Goal: Navigation & Orientation: Find specific page/section

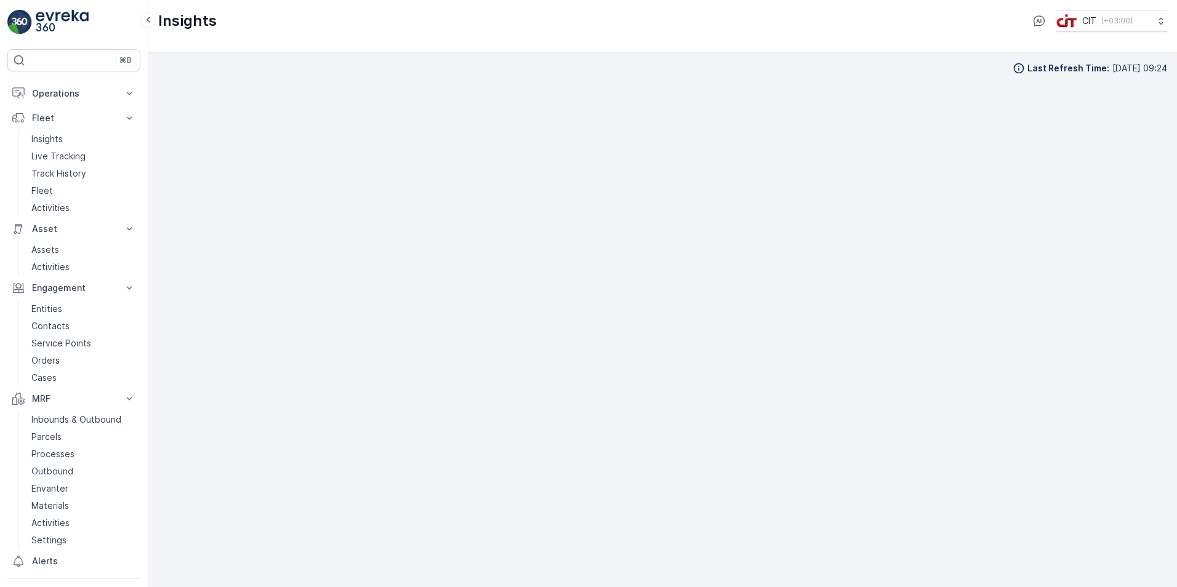
scroll to position [14, 0]
click at [105, 108] on button "Fleet" at bounding box center [73, 118] width 133 height 25
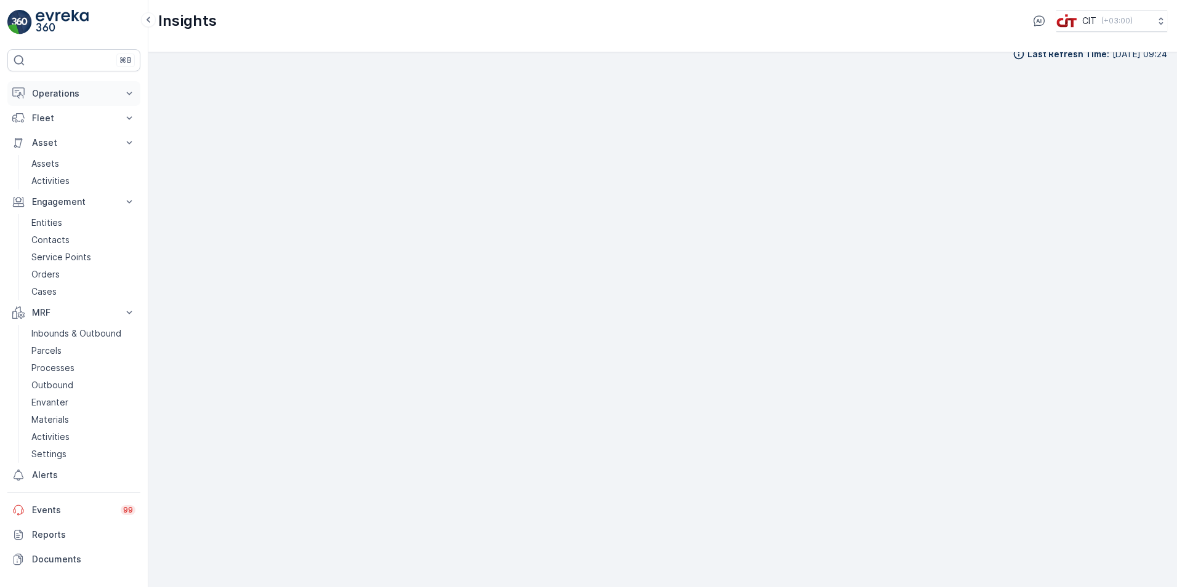
click at [111, 92] on p "Operations" at bounding box center [74, 93] width 84 height 12
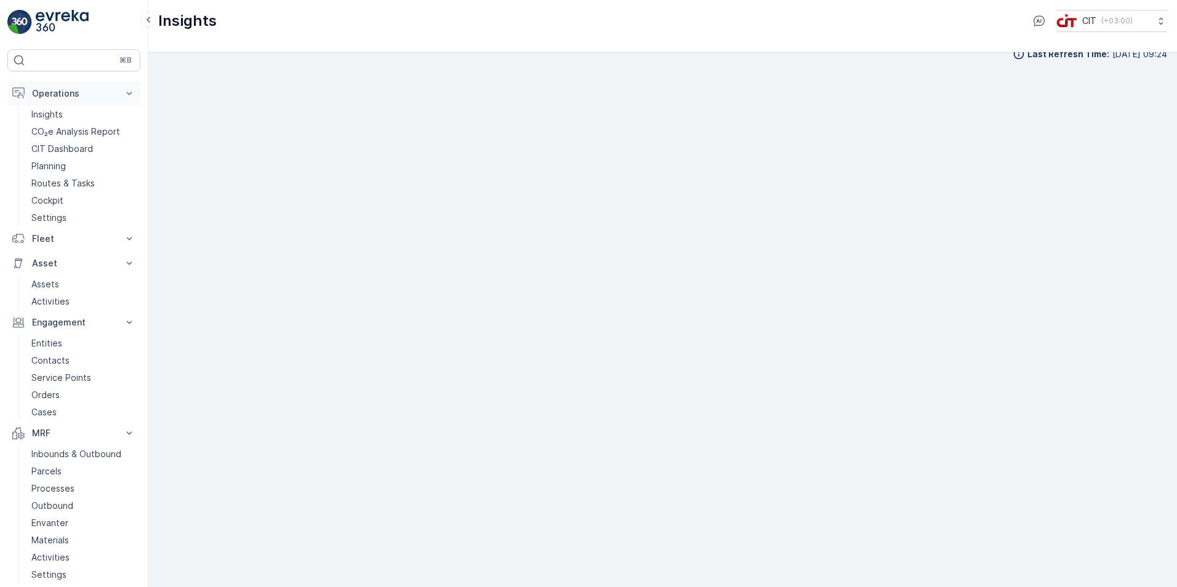
click at [110, 87] on p "Operations" at bounding box center [74, 93] width 84 height 12
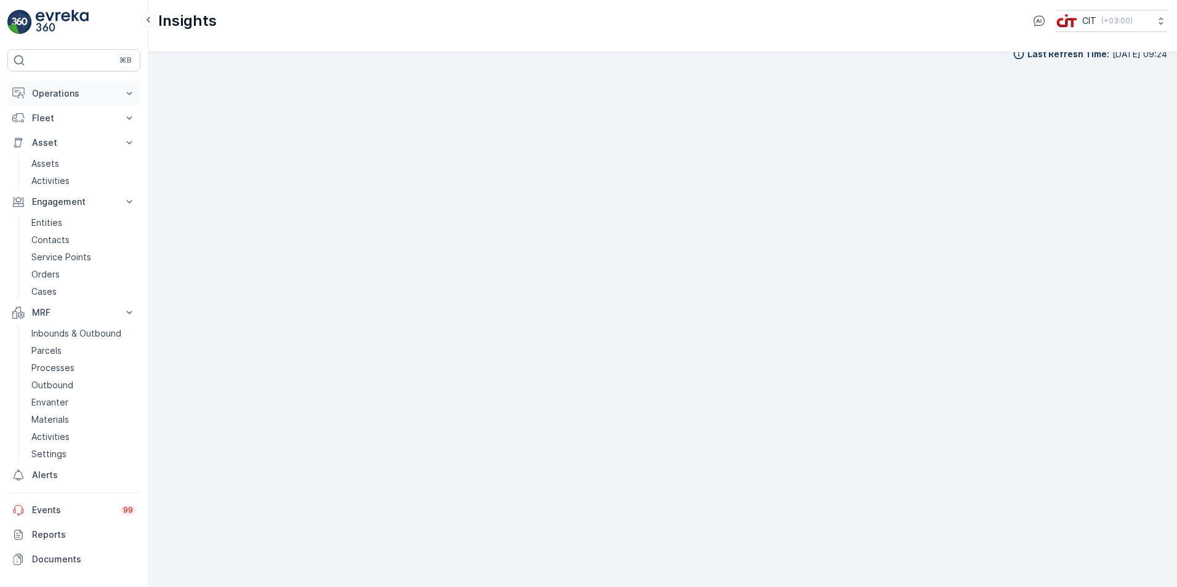
click at [110, 87] on p "Operations" at bounding box center [74, 93] width 84 height 12
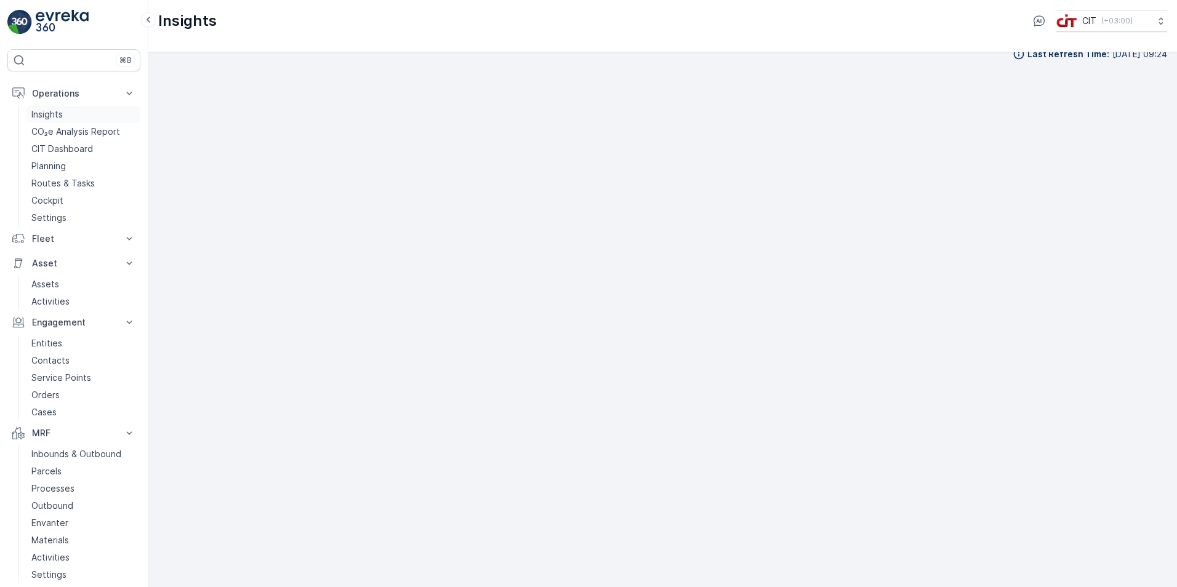
click at [71, 116] on link "Insights" at bounding box center [83, 114] width 114 height 17
click at [835, 64] on div "Last Refresh Time : [DATE] 12:36" at bounding box center [662, 305] width 1009 height 515
click at [63, 97] on p "Operations" at bounding box center [74, 93] width 84 height 12
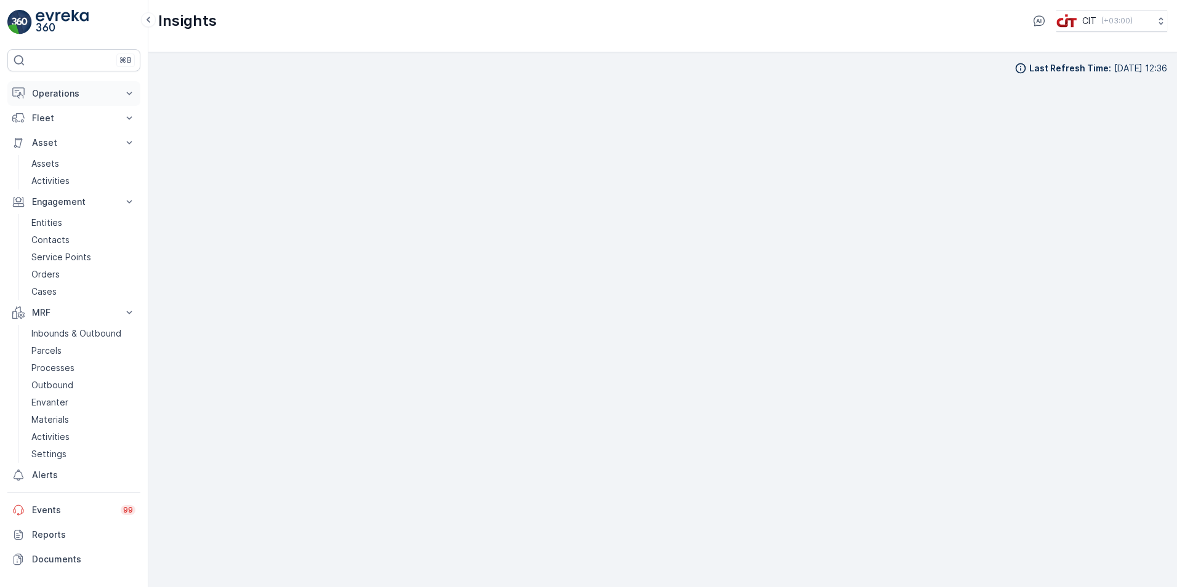
click at [38, 97] on p "Operations" at bounding box center [74, 93] width 84 height 12
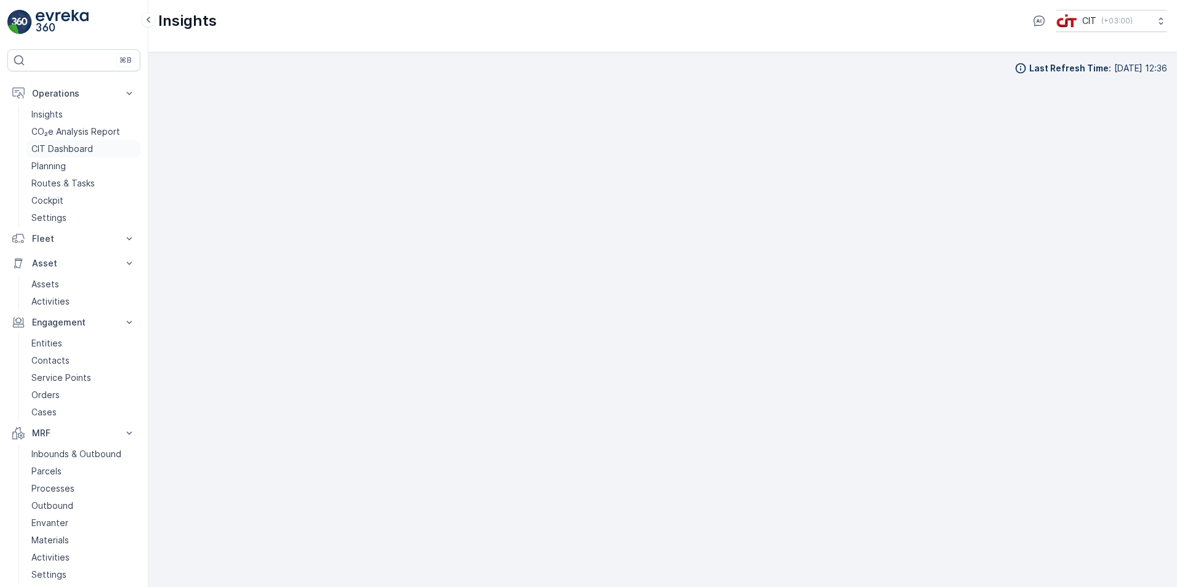
click at [71, 144] on p "CIT Dashboard" at bounding box center [62, 149] width 62 height 12
click at [726, 60] on div "Last Refresh Time : [DATE] 09:35" at bounding box center [662, 56] width 1009 height 12
click at [129, 95] on icon at bounding box center [130, 93] width 6 height 3
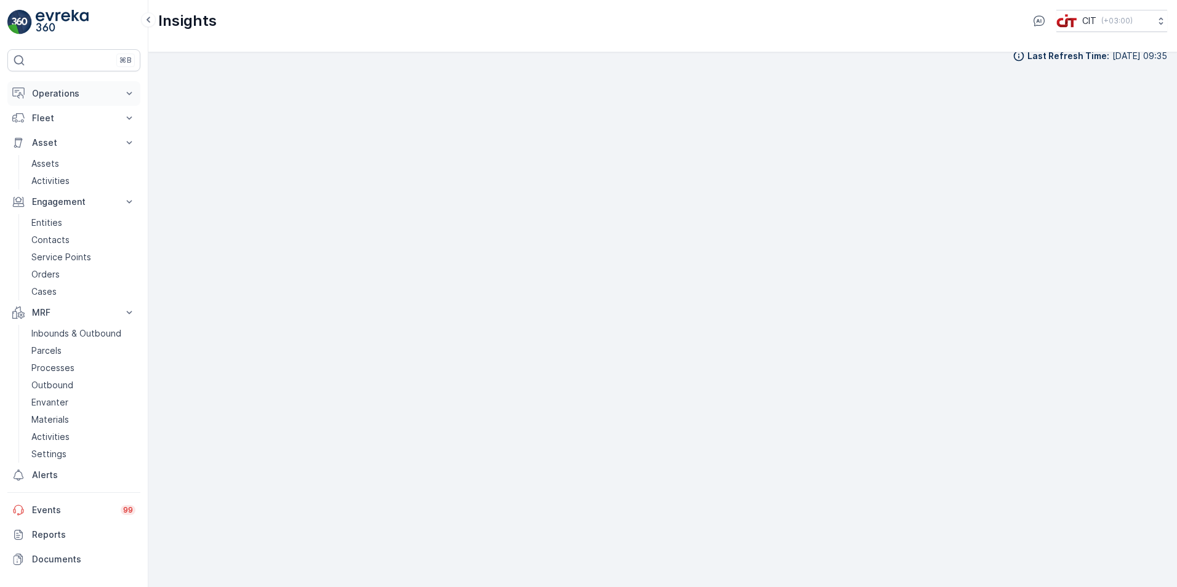
click at [129, 95] on icon at bounding box center [129, 93] width 12 height 12
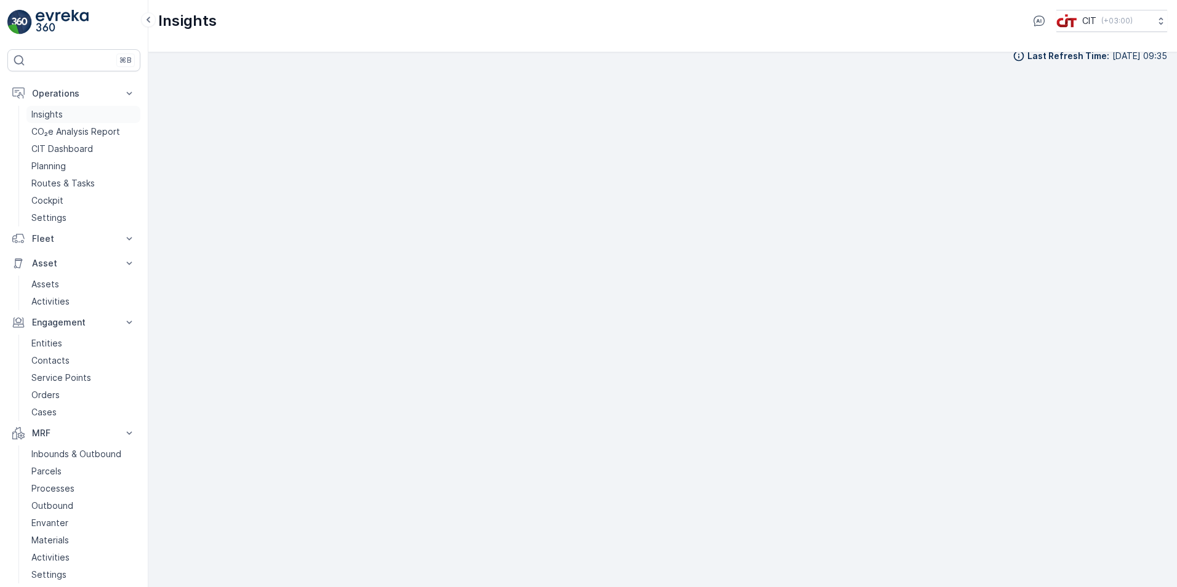
click at [84, 117] on link "Insights" at bounding box center [83, 114] width 114 height 17
